Goal: Use online tool/utility

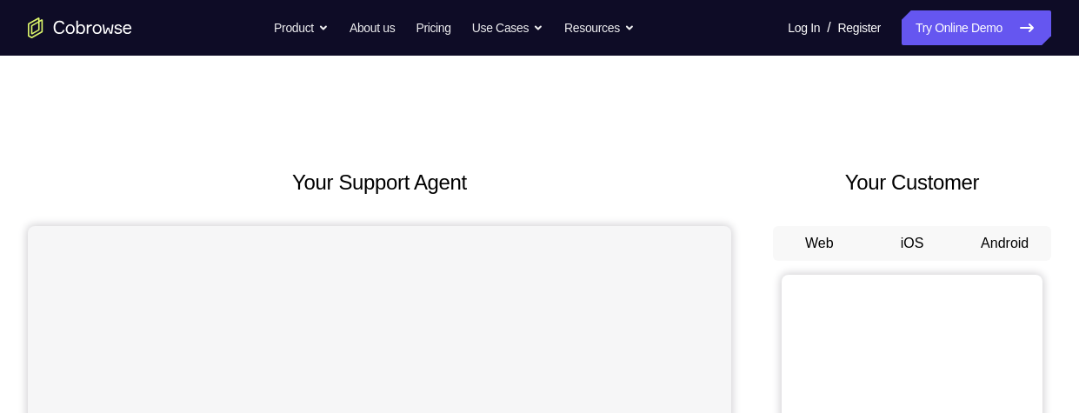
scroll to position [165, 0]
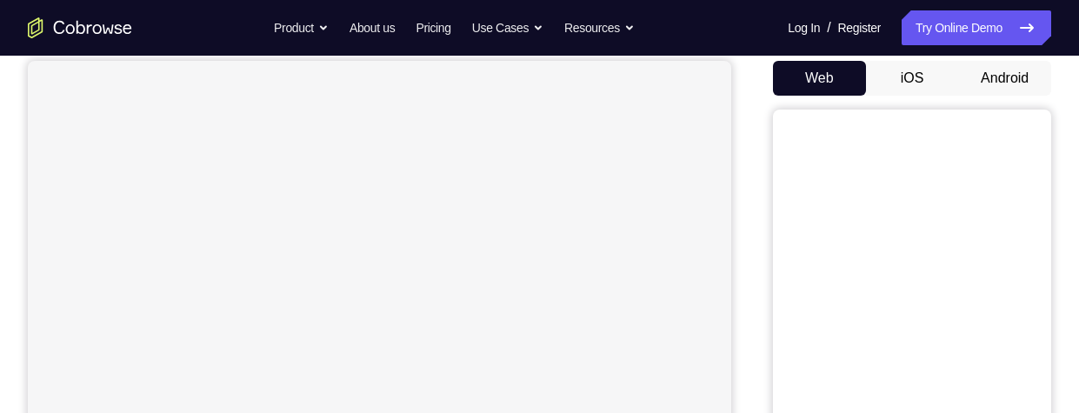
click at [1014, 66] on button "Android" at bounding box center [1004, 78] width 93 height 35
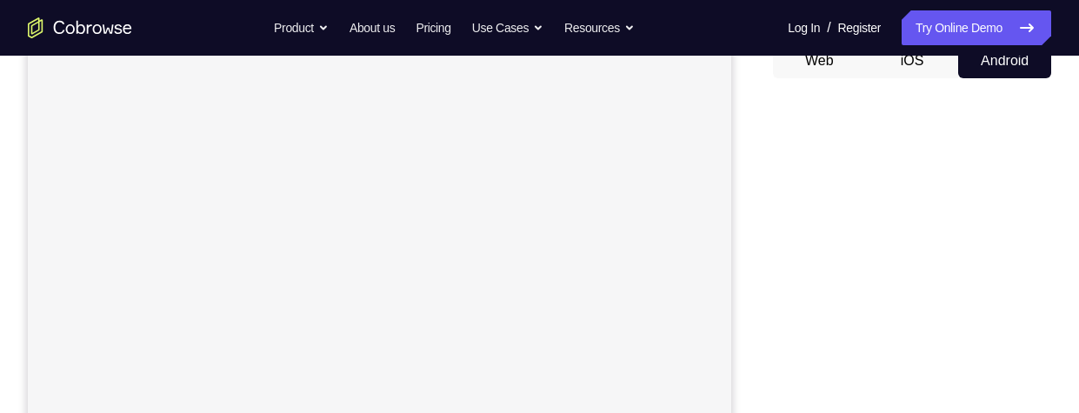
scroll to position [176, 0]
click at [917, 77] on button "iOS" at bounding box center [912, 67] width 93 height 35
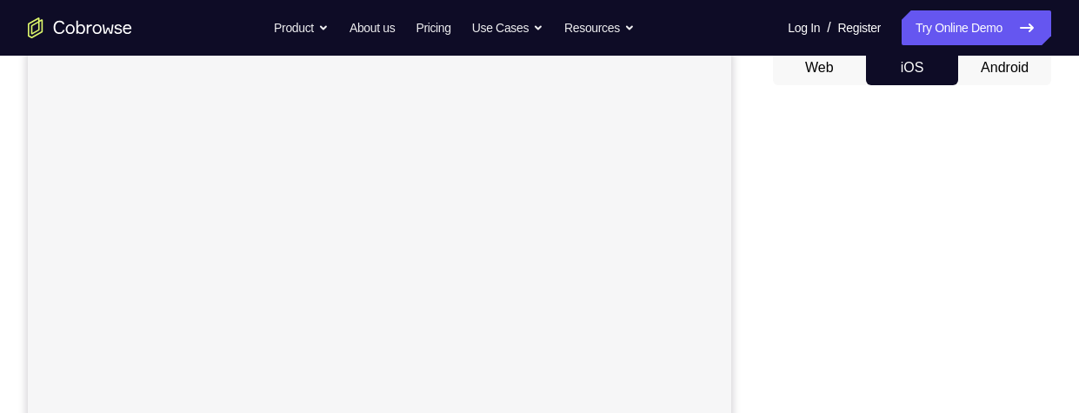
click at [1026, 67] on button "Android" at bounding box center [1004, 67] width 93 height 35
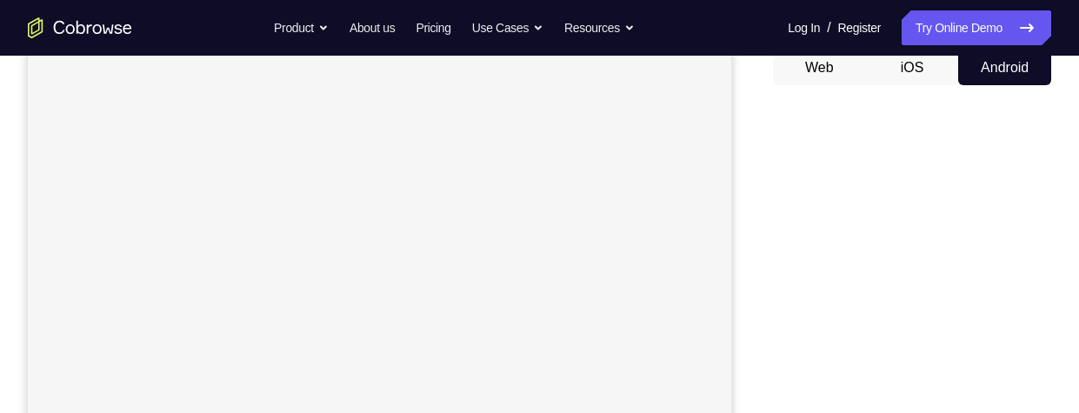
click at [925, 70] on button "iOS" at bounding box center [912, 67] width 93 height 35
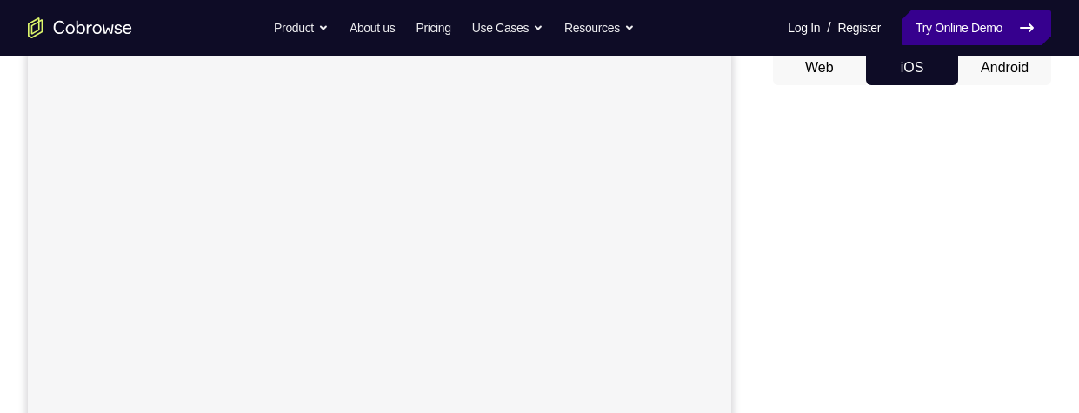
click at [963, 37] on link "Try Online Demo" at bounding box center [977, 27] width 150 height 35
click at [944, 30] on link "Try Online Demo" at bounding box center [977, 27] width 150 height 35
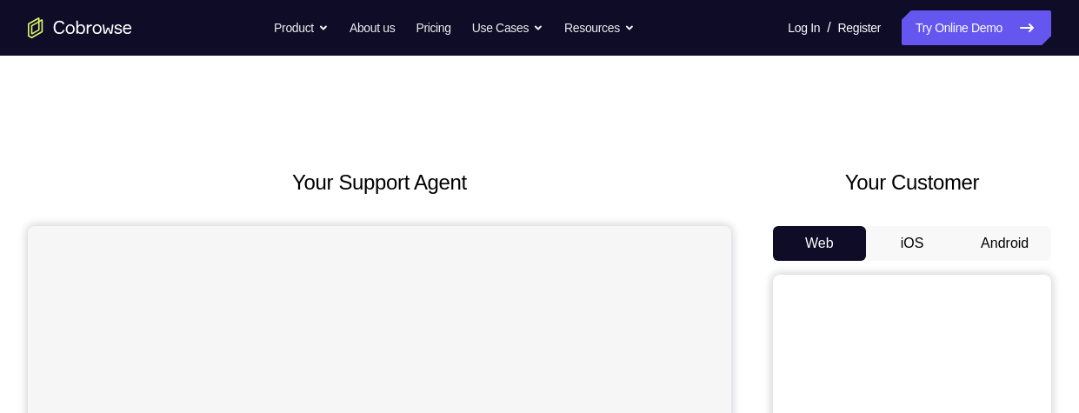
click at [1023, 242] on button "Android" at bounding box center [1004, 243] width 93 height 35
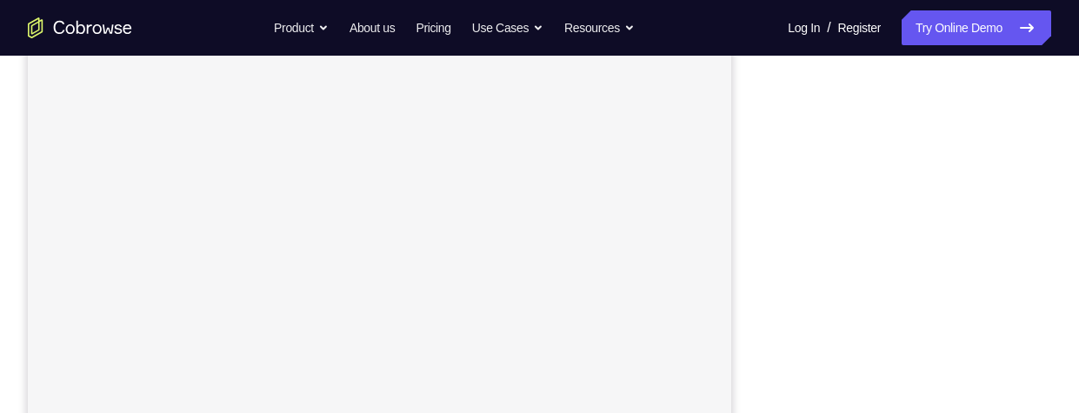
scroll to position [337, 0]
